Goal: Information Seeking & Learning: Learn about a topic

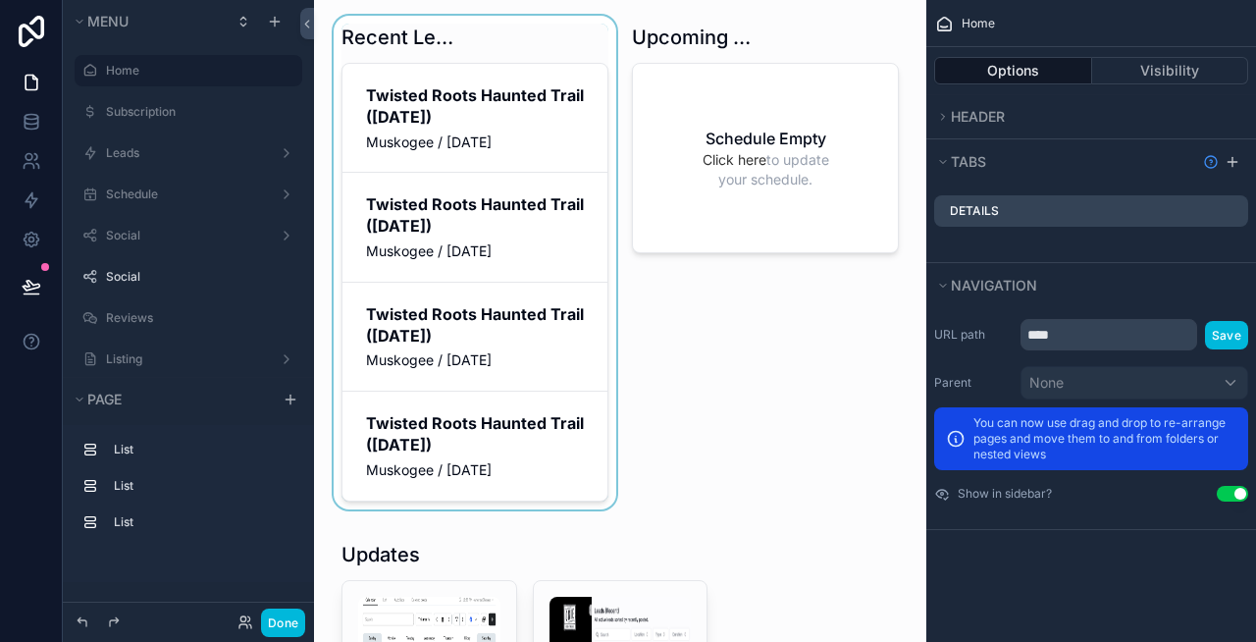
click at [438, 210] on div "scrollable content" at bounding box center [475, 266] width 290 height 501
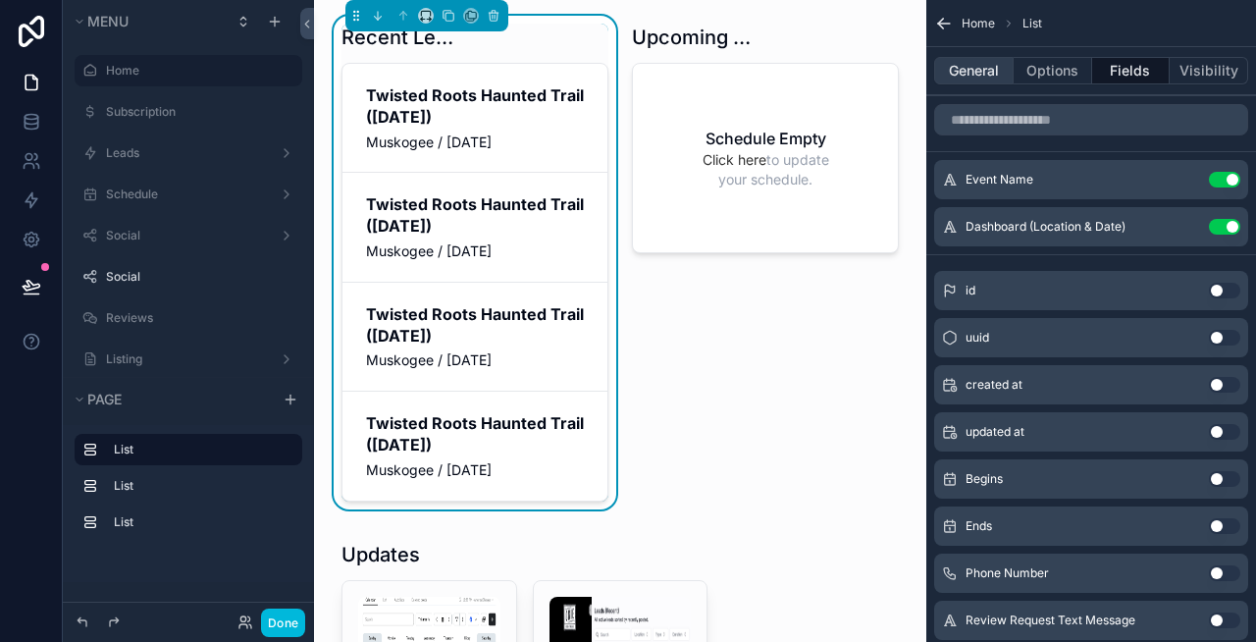
click at [973, 72] on button "General" at bounding box center [973, 70] width 79 height 27
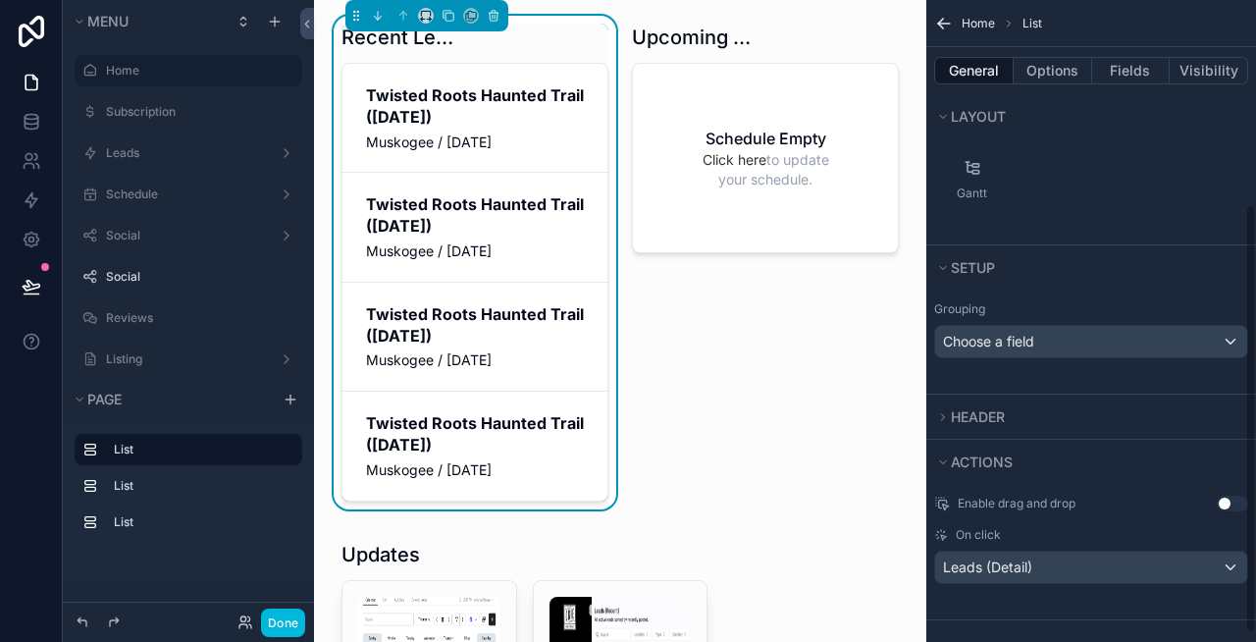
scroll to position [305, 0]
click at [1005, 416] on span "Header" at bounding box center [978, 418] width 54 height 17
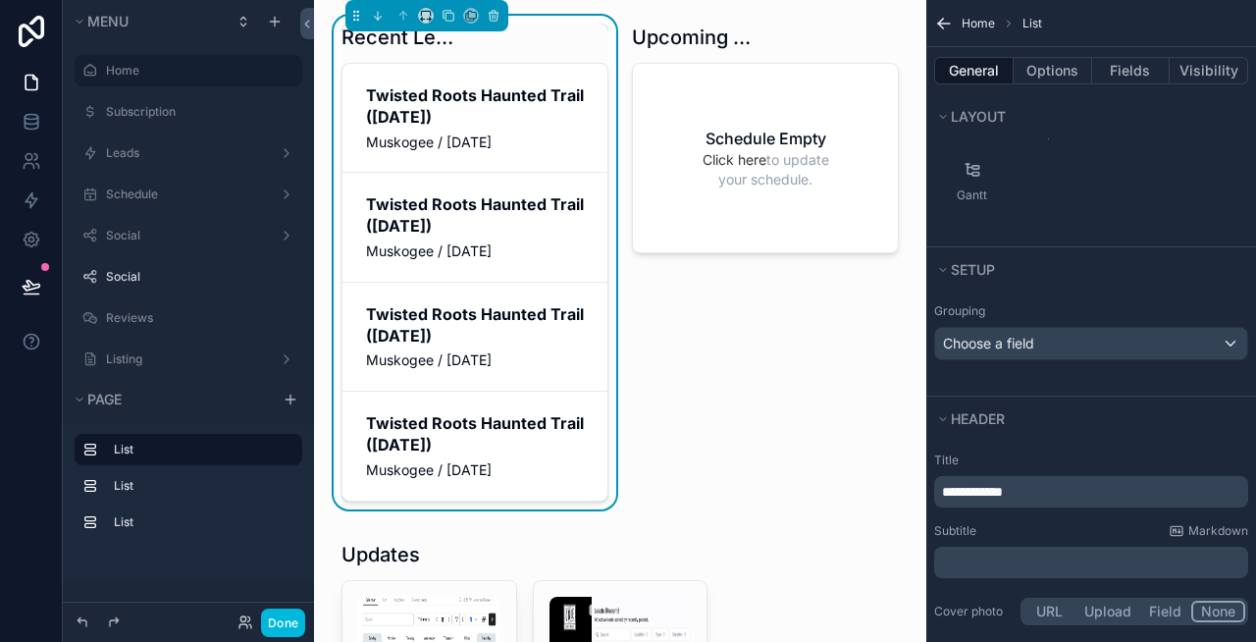
scroll to position [0, 0]
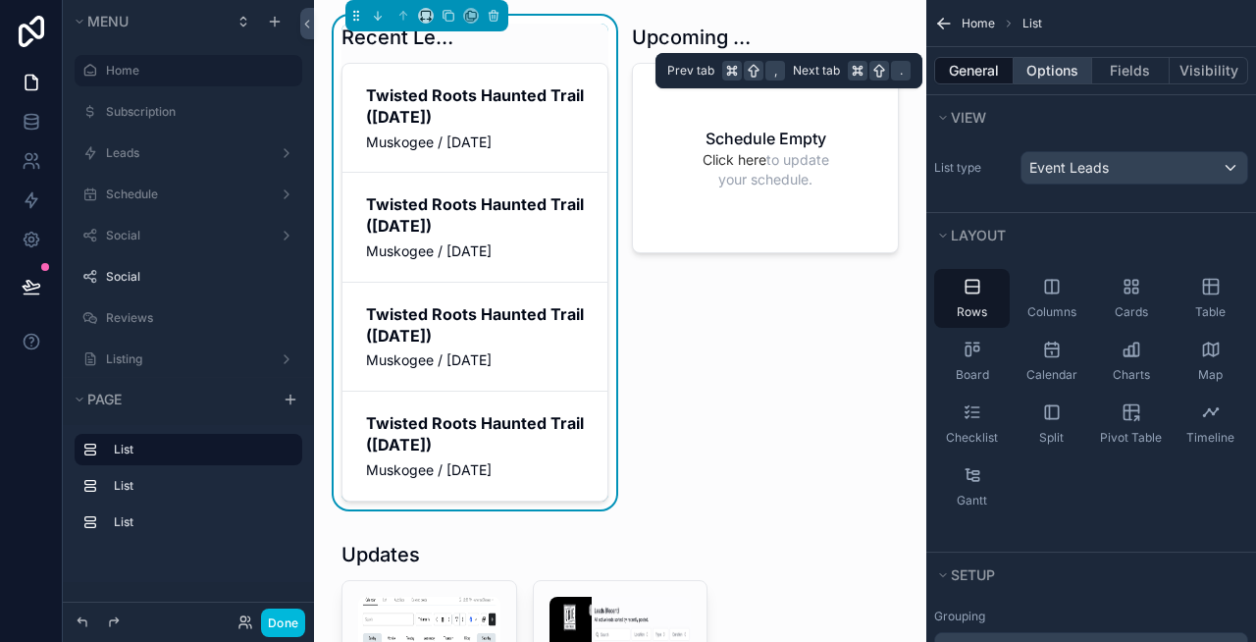
click at [1035, 71] on button "Options" at bounding box center [1053, 70] width 79 height 27
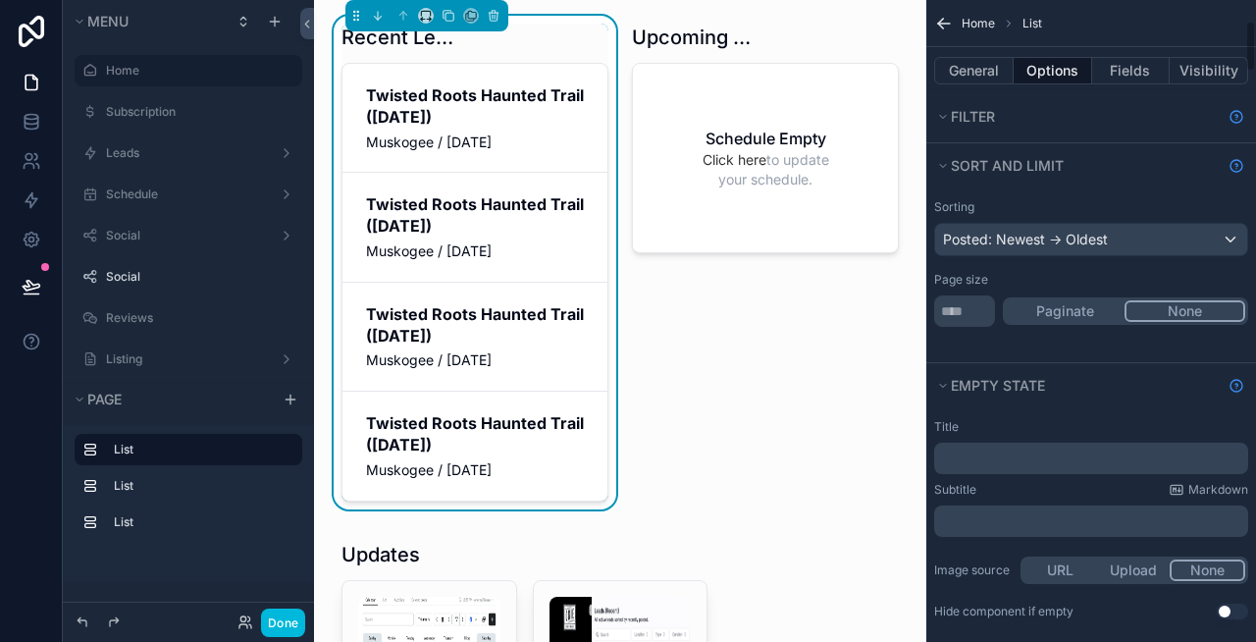
scroll to position [264, 0]
click at [966, 319] on input "*" at bounding box center [964, 312] width 61 height 31
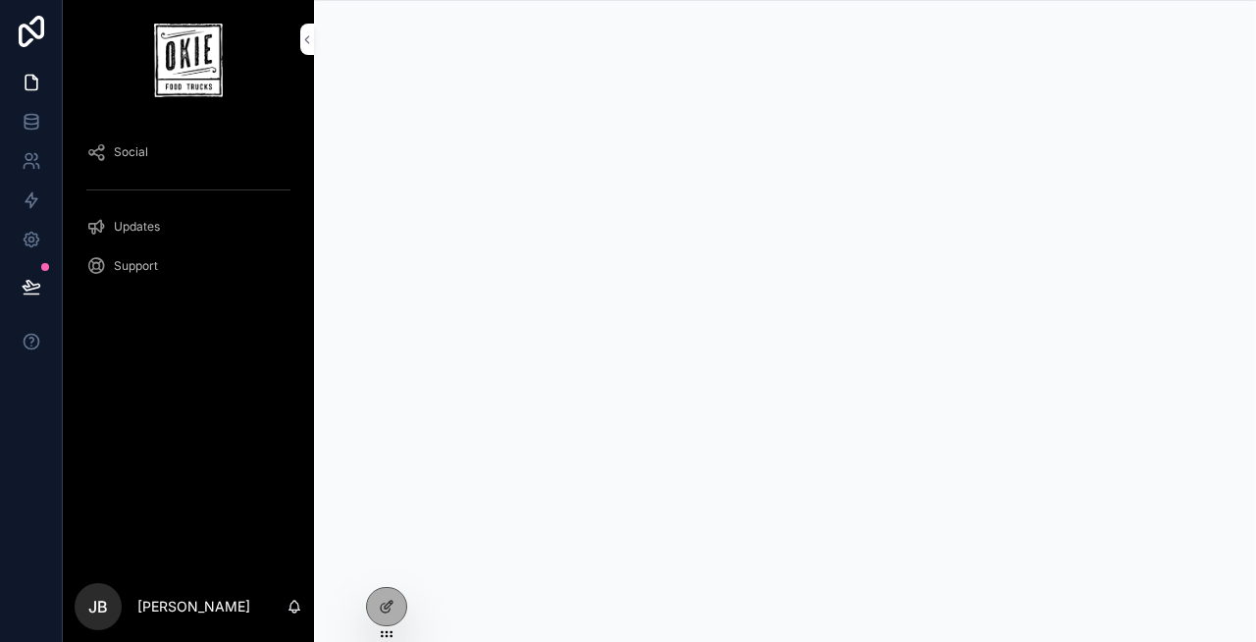
click at [0, 0] on icon at bounding box center [0, 0] width 0 height 0
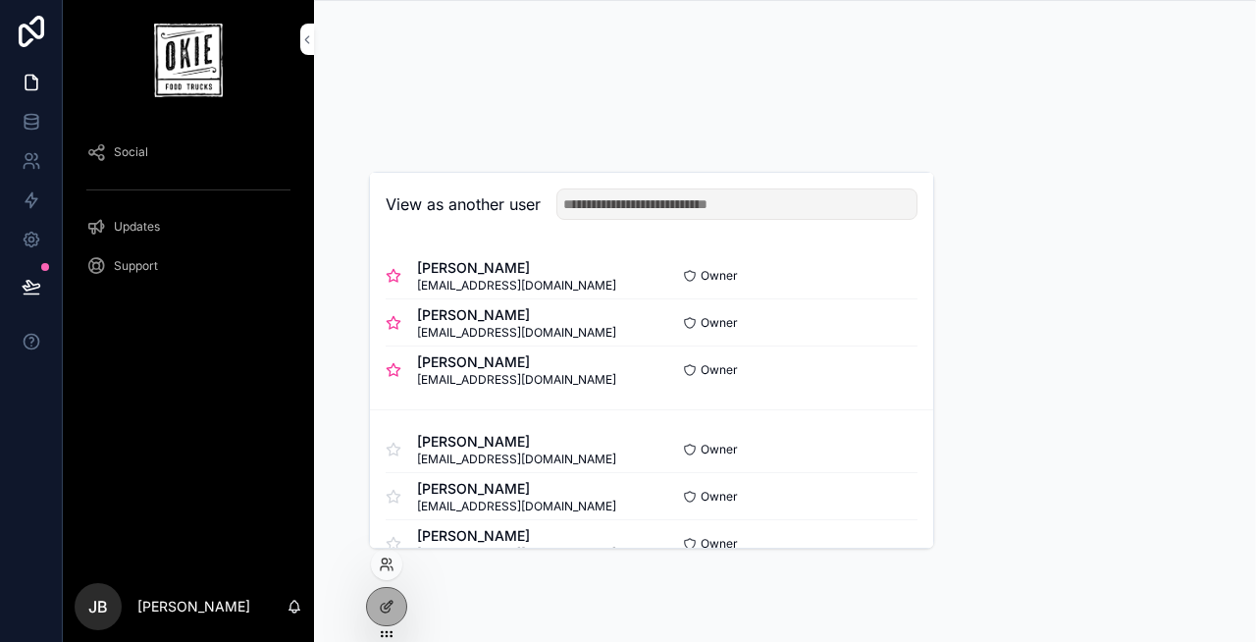
click at [0, 0] on button "Select" at bounding box center [0, 0] width 0 height 0
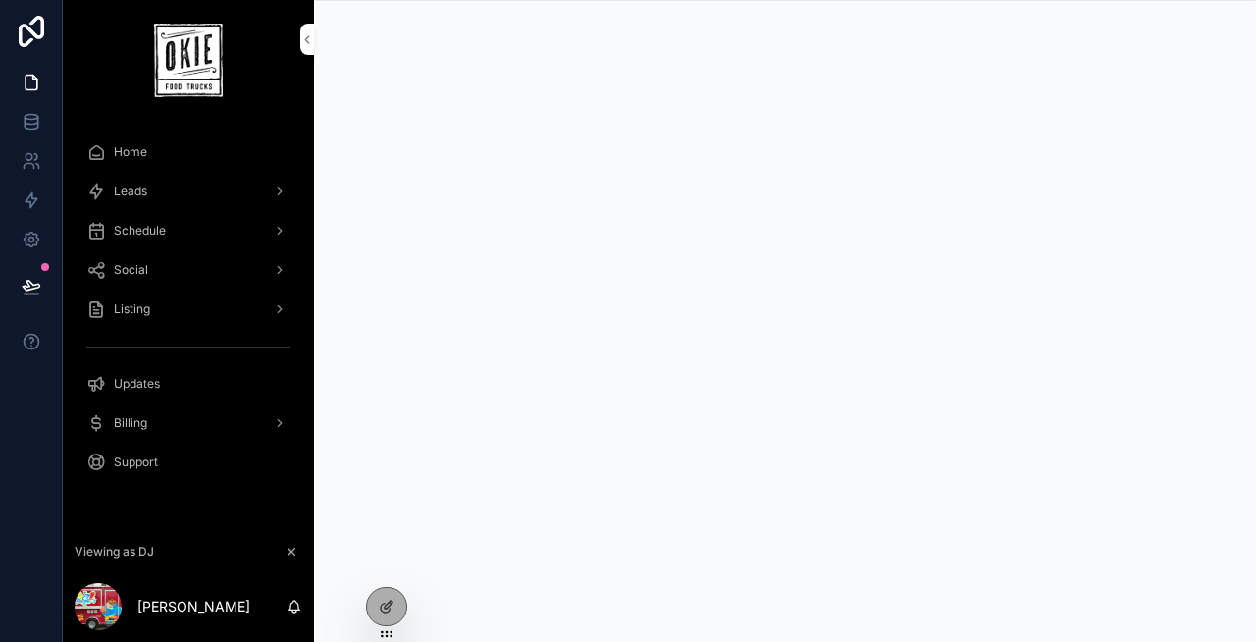
click at [176, 190] on div "Leads" at bounding box center [188, 191] width 204 height 31
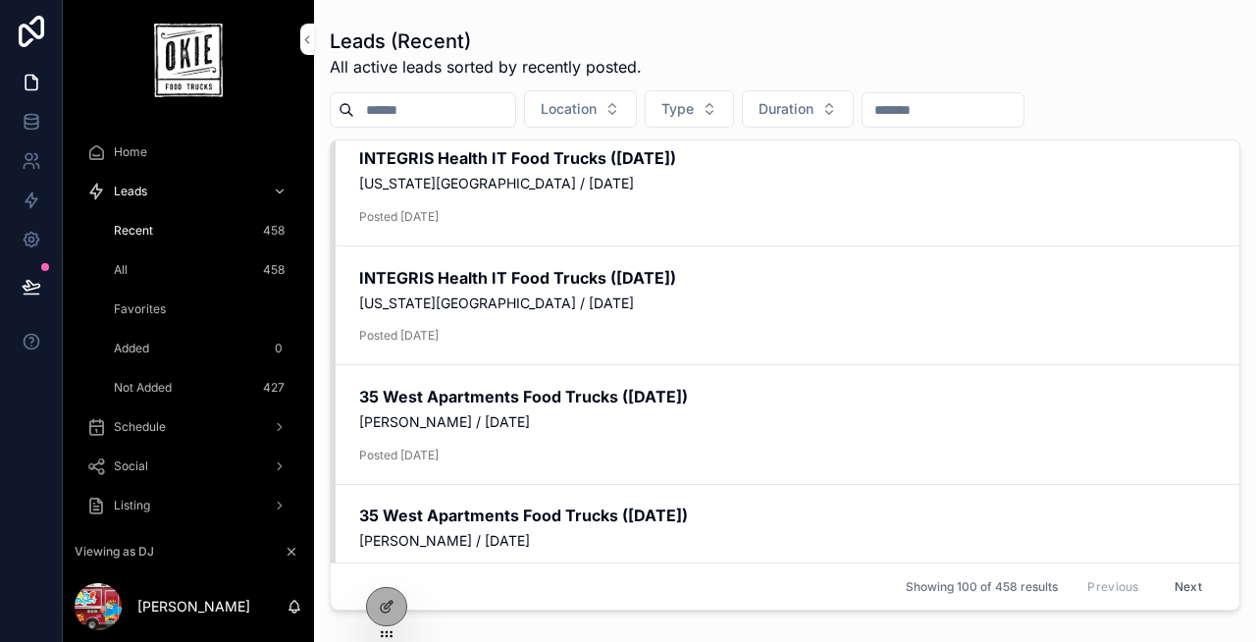
scroll to position [1327, 0]
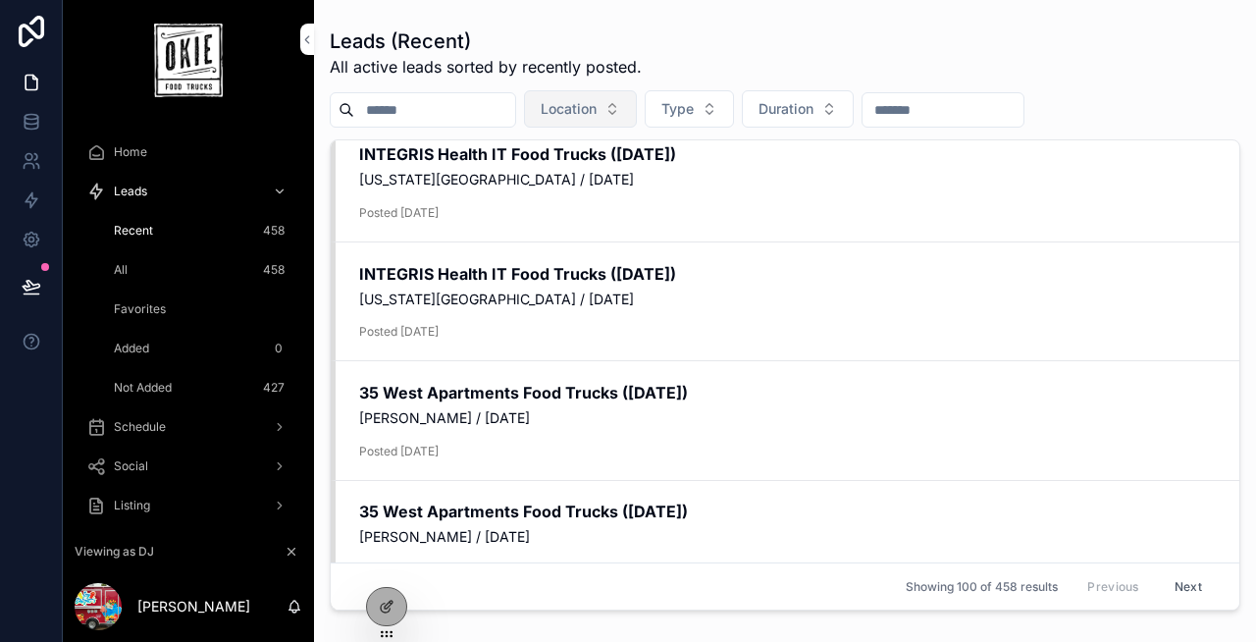
click at [597, 101] on span "Location" at bounding box center [569, 109] width 56 height 20
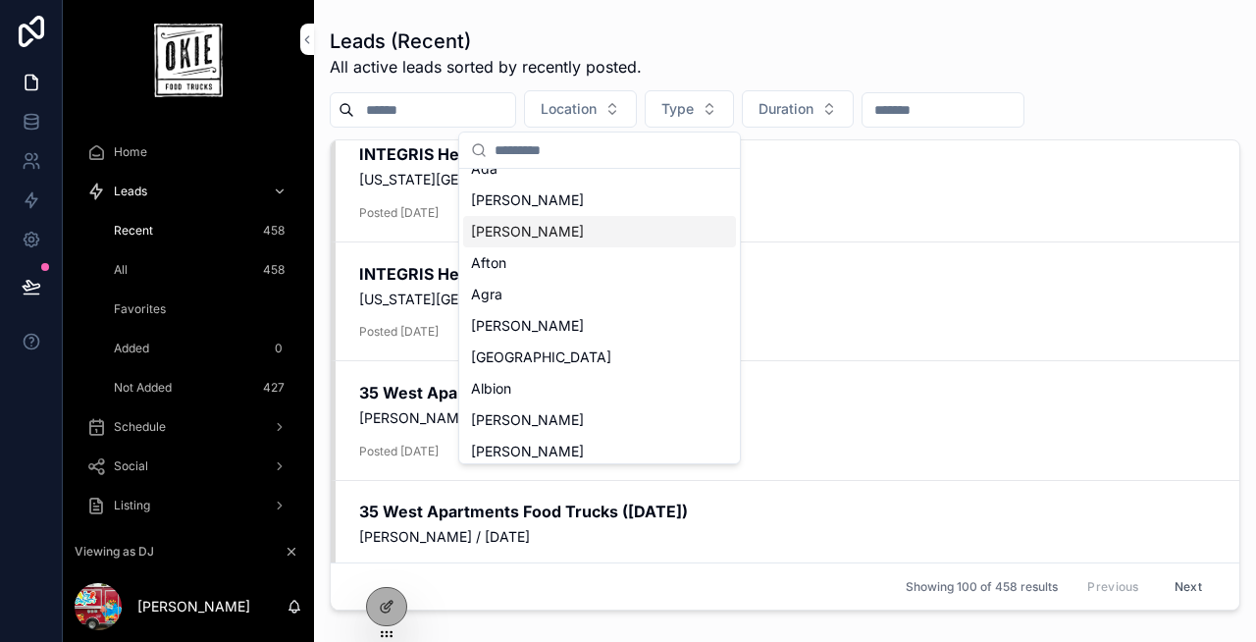
click at [557, 238] on div "[PERSON_NAME]" at bounding box center [599, 231] width 273 height 31
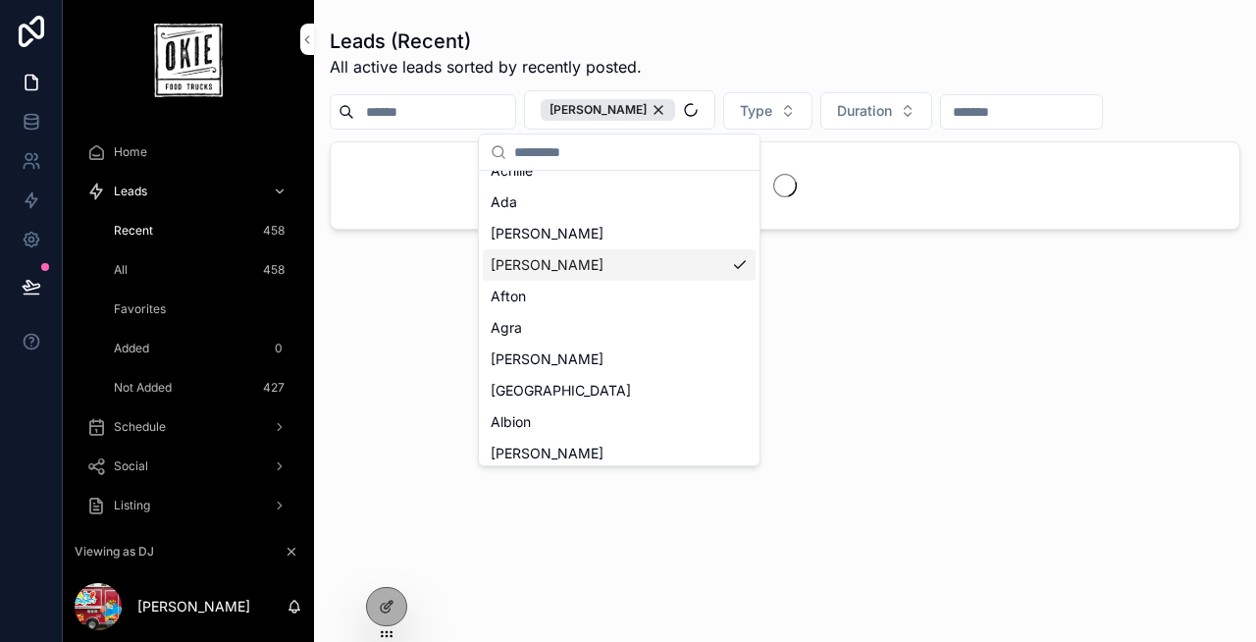
scroll to position [82, 0]
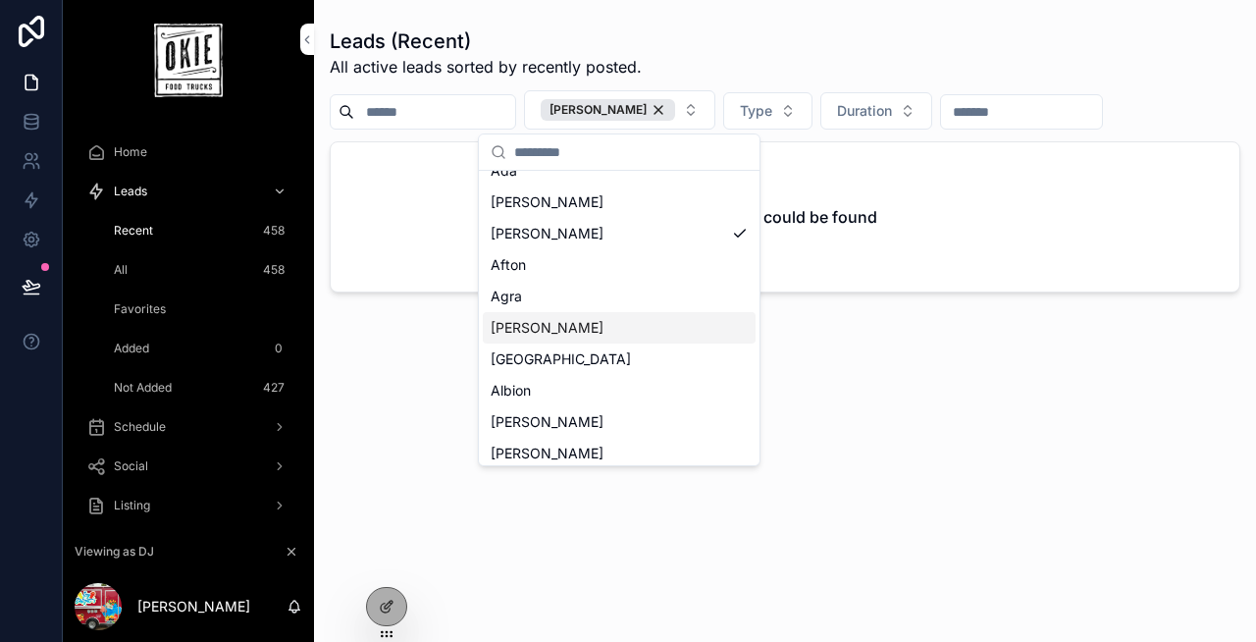
click at [579, 323] on div "[PERSON_NAME]" at bounding box center [619, 327] width 273 height 31
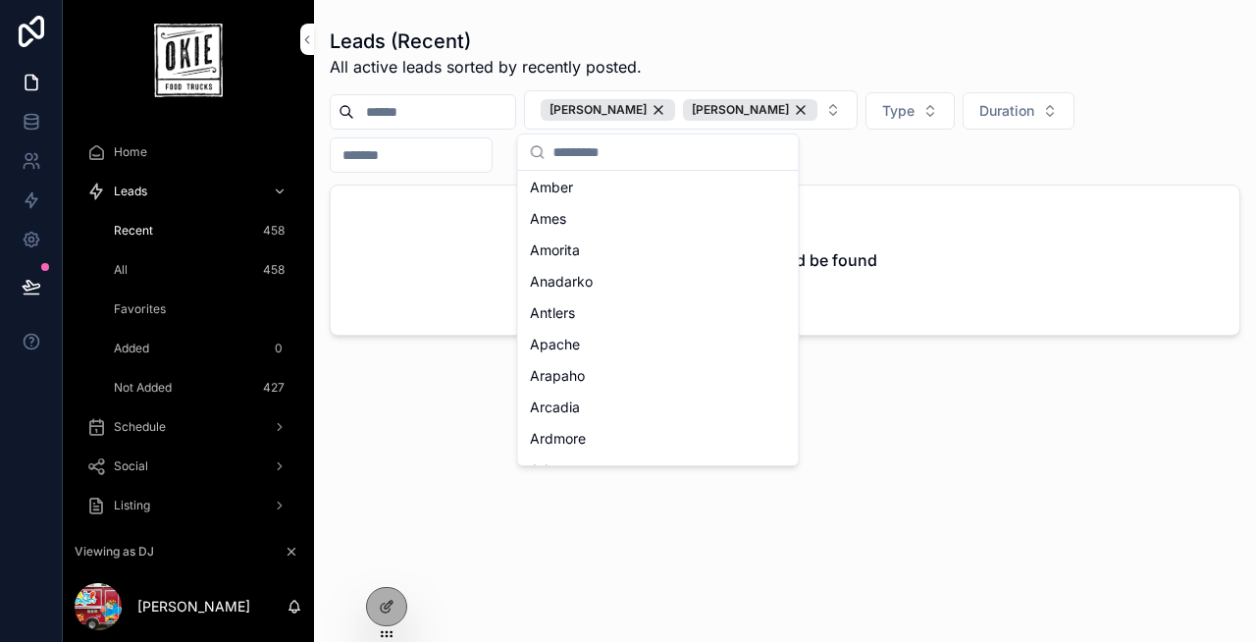
scroll to position [662, 0]
click at [619, 280] on div "Ardmore" at bounding box center [658, 281] width 273 height 31
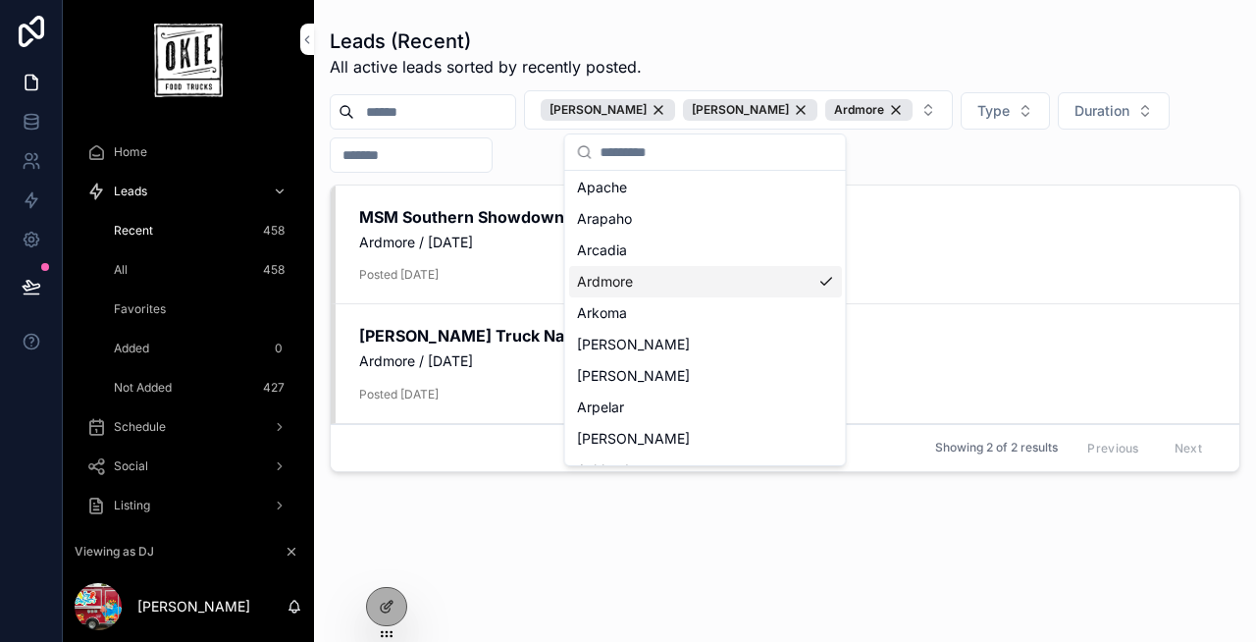
click at [532, 172] on div "[PERSON_NAME] Type Duration" at bounding box center [785, 131] width 911 height 82
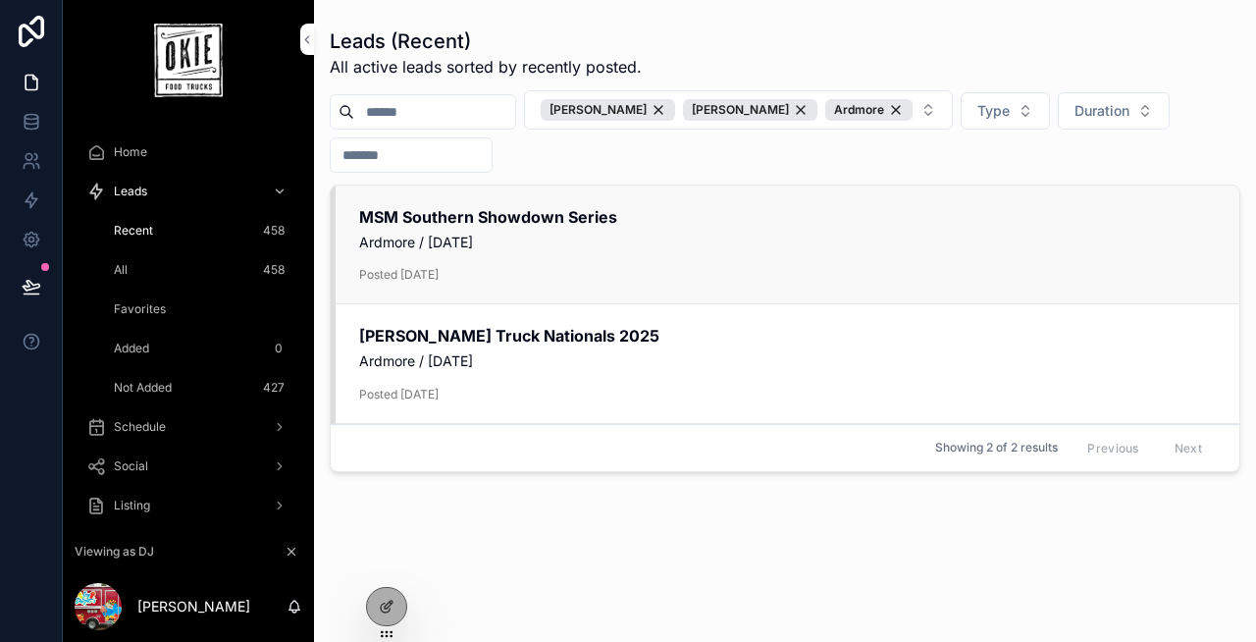
click at [556, 254] on div "MSM Southern Showdown Series Ardmore / [DATE] Posted [DATE]" at bounding box center [787, 245] width 857 height 78
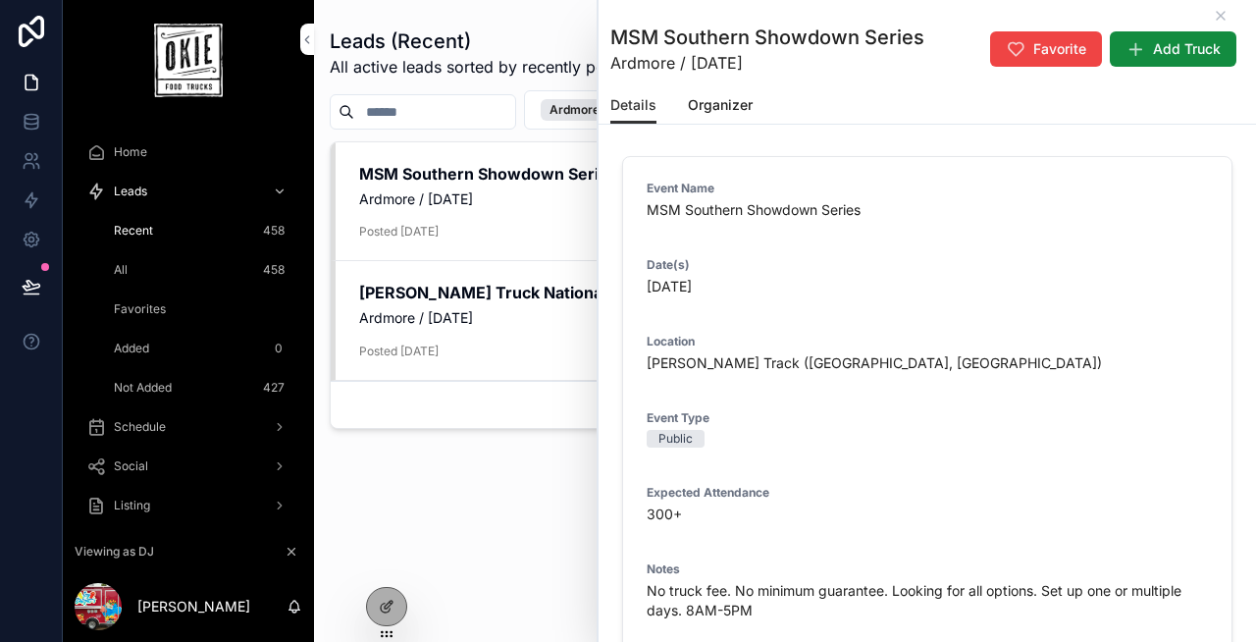
click at [719, 108] on span "Organizer" at bounding box center [720, 105] width 65 height 20
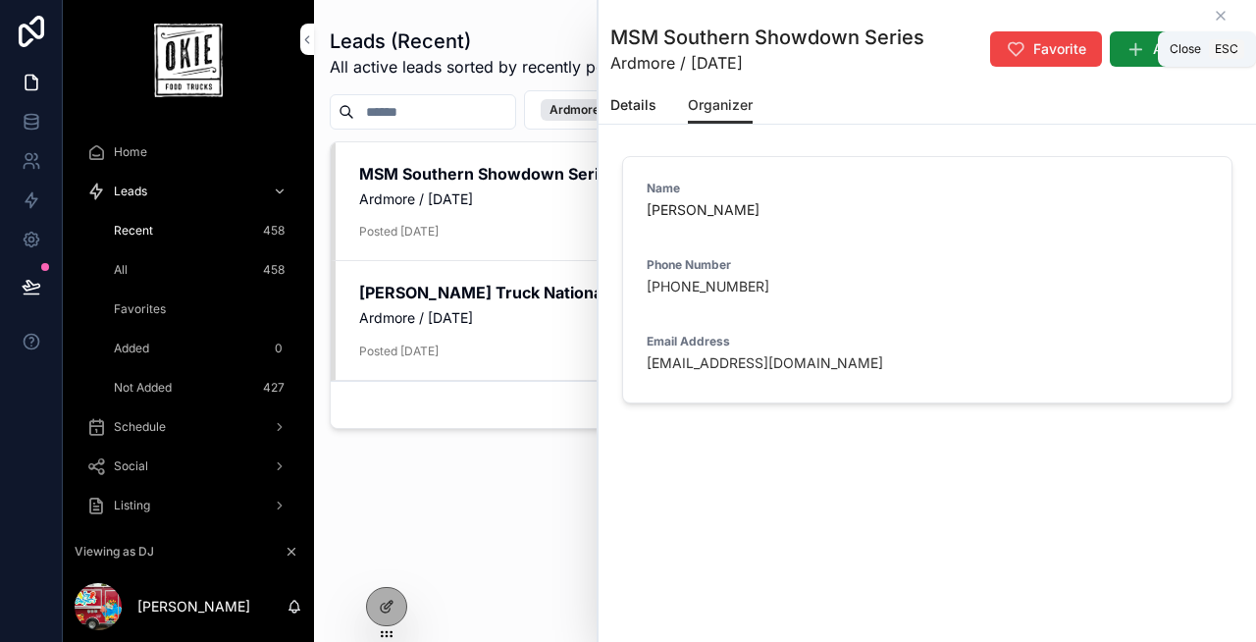
click at [1223, 16] on icon "scrollable content" at bounding box center [1221, 16] width 16 height 16
